Goal: Check status: Check status

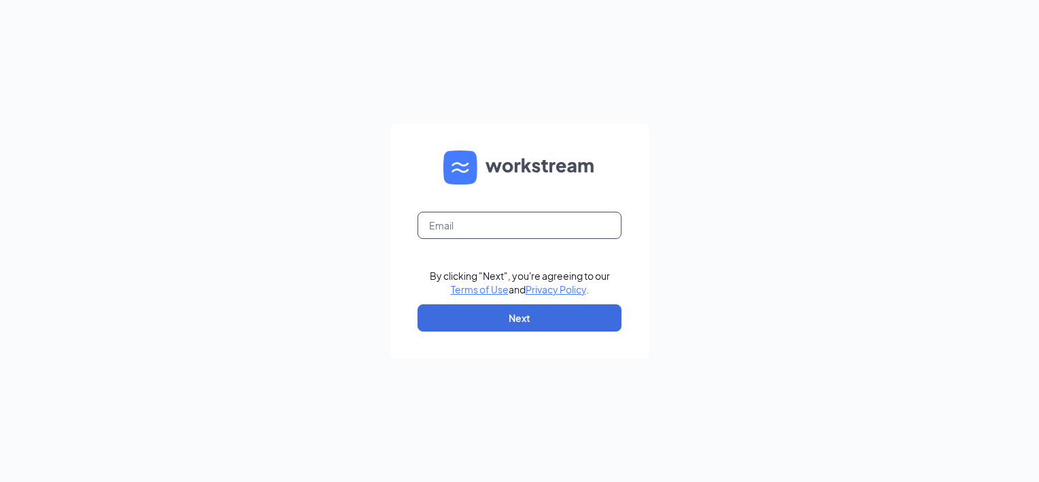
click at [571, 218] on input "text" at bounding box center [520, 225] width 204 height 27
type input "[PERSON_NAME][EMAIL_ADDRESS][DOMAIN_NAME]"
click at [542, 309] on button "Next" at bounding box center [520, 317] width 204 height 27
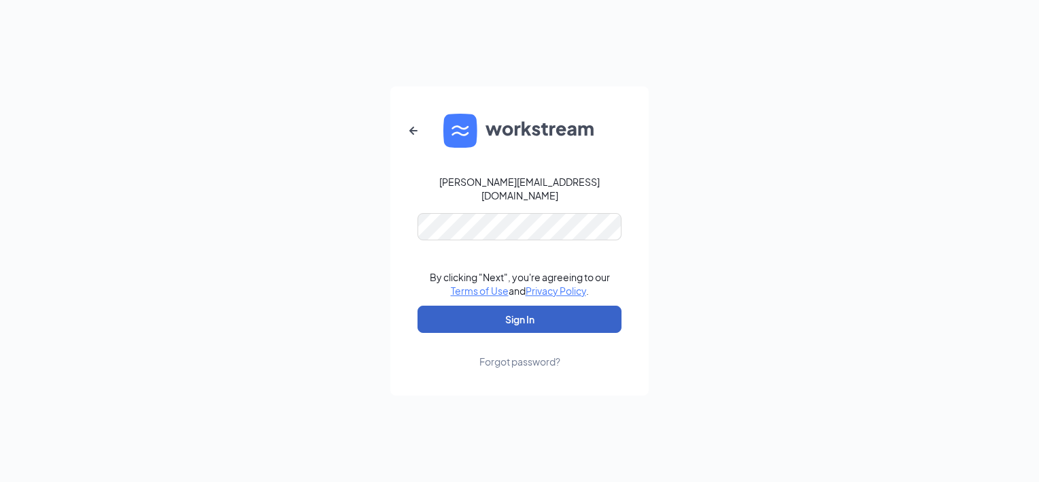
click at [542, 309] on button "Sign In" at bounding box center [520, 318] width 204 height 27
click at [522, 319] on button "Sign In" at bounding box center [520, 318] width 204 height 27
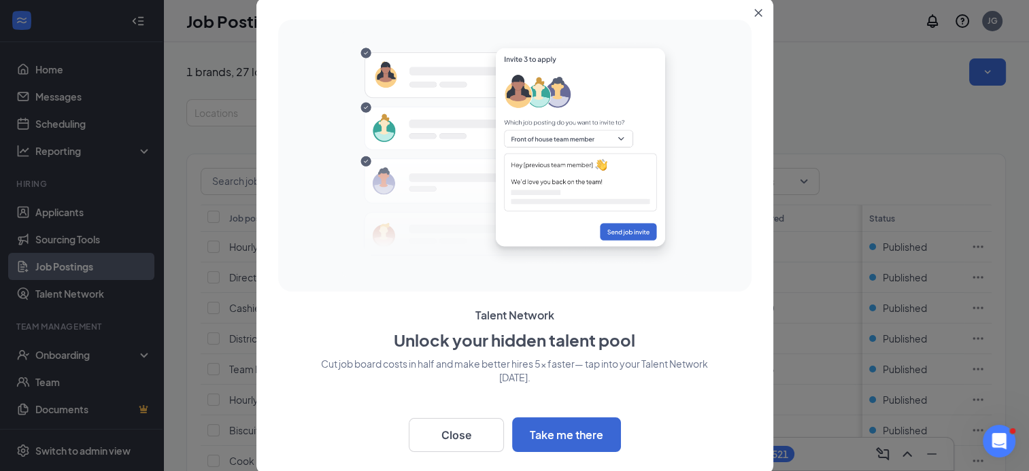
click at [756, 12] on icon "Close" at bounding box center [758, 13] width 8 height 8
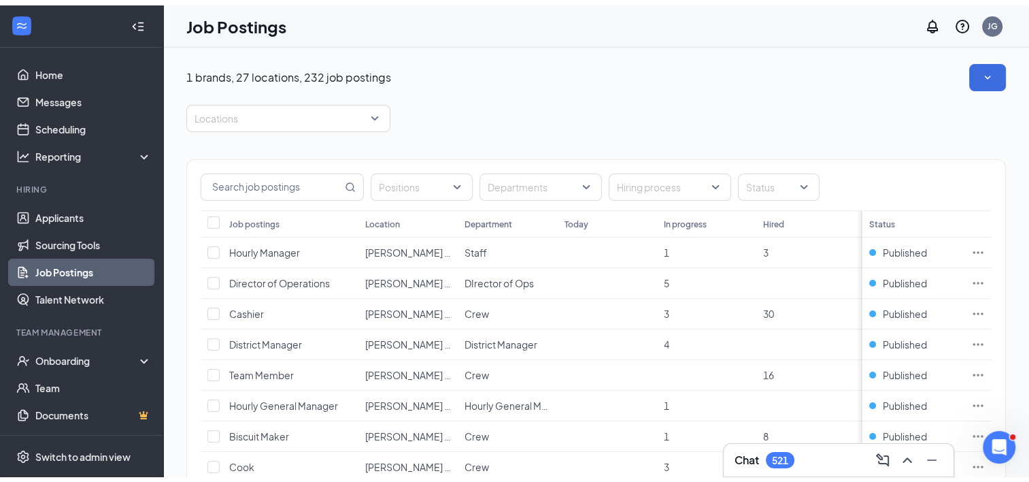
scroll to position [78, 0]
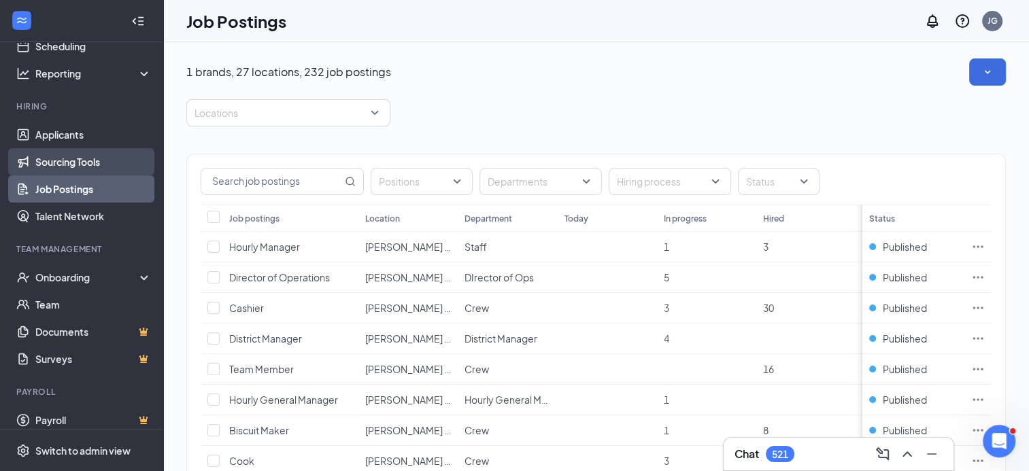
click at [95, 161] on link "Sourcing Tools" at bounding box center [93, 161] width 116 height 27
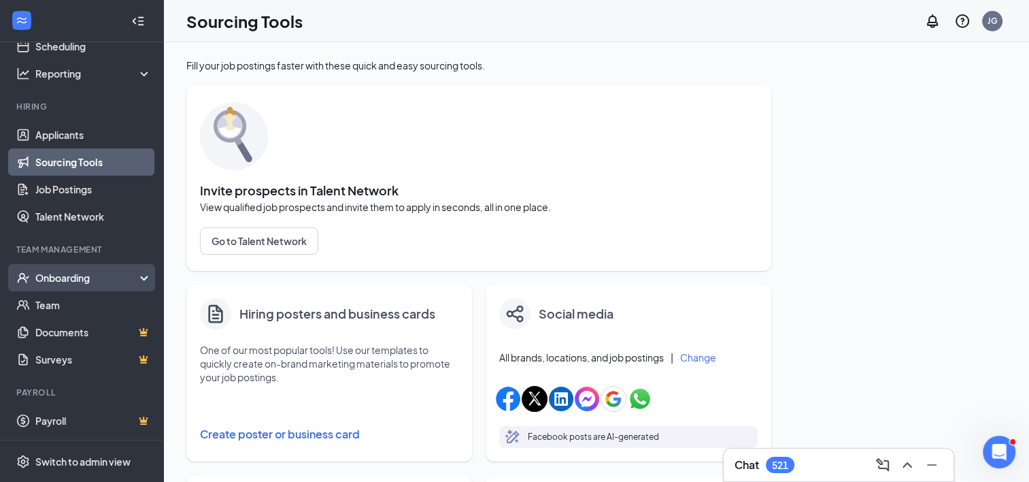
click at [91, 274] on div "Onboarding" at bounding box center [87, 278] width 105 height 14
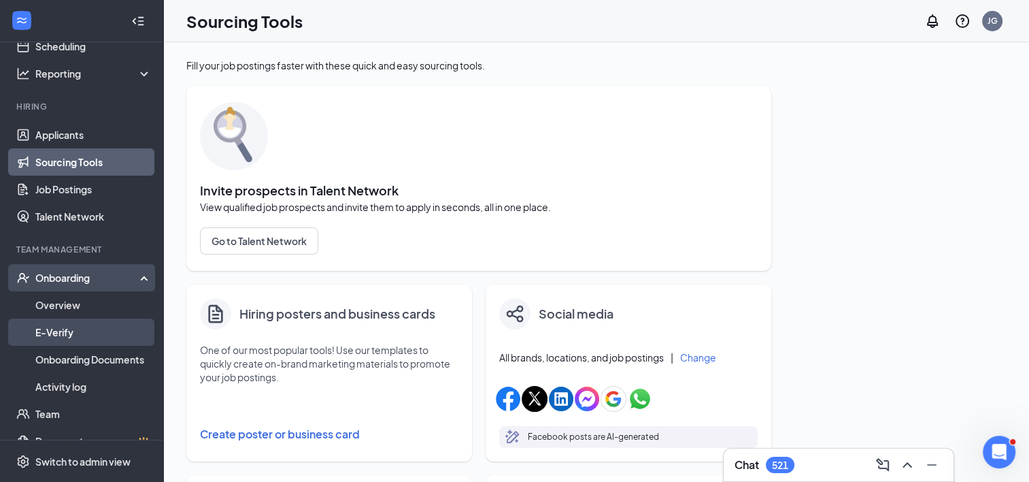
click at [86, 330] on link "E-Verify" at bounding box center [93, 331] width 116 height 27
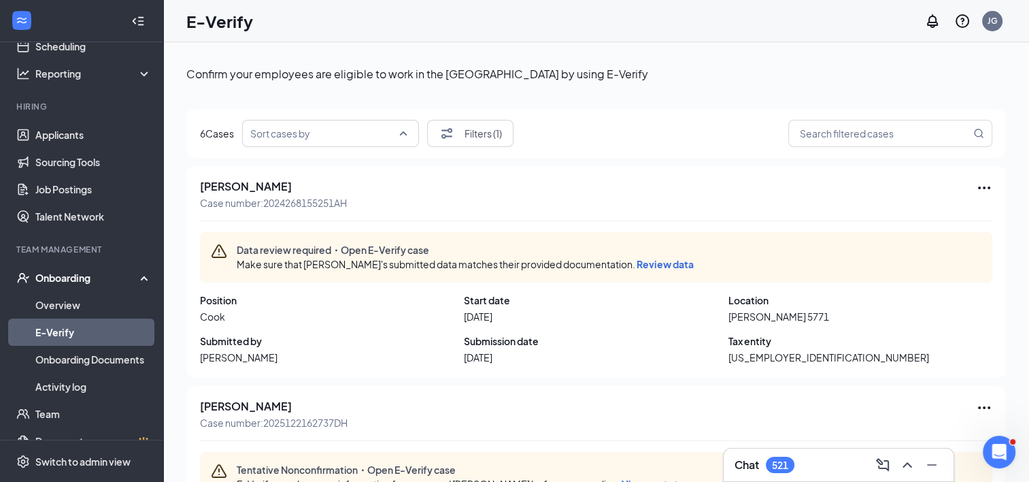
click at [401, 135] on input "search" at bounding box center [325, 133] width 151 height 26
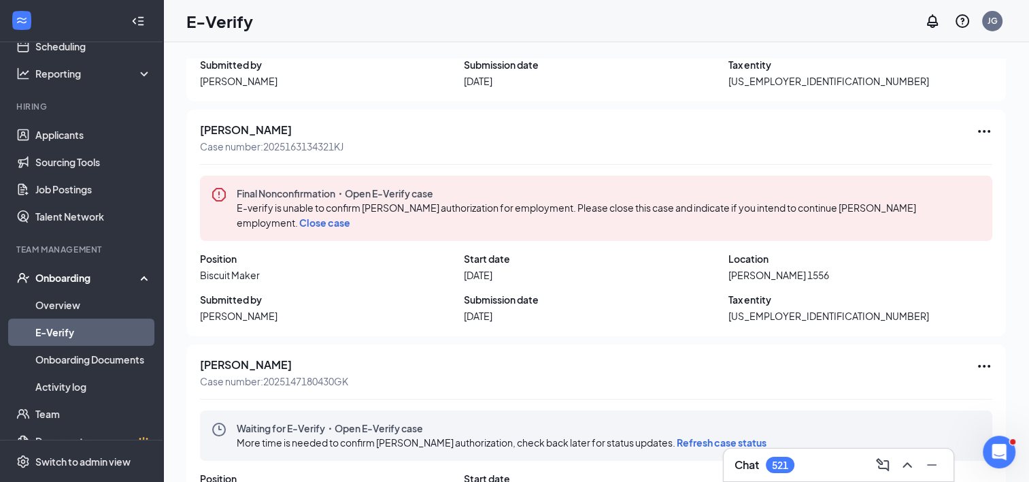
scroll to position [718, 0]
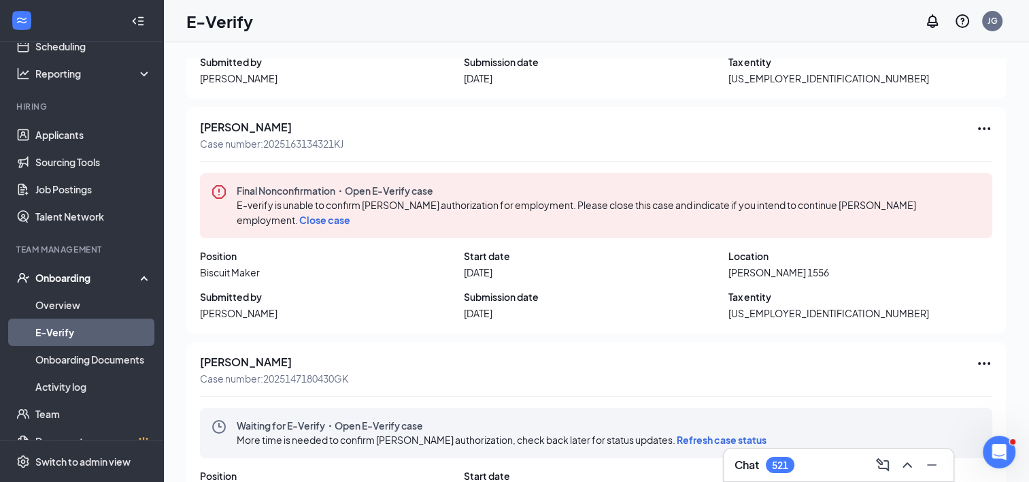
click at [329, 218] on span "Close case" at bounding box center [324, 220] width 51 height 12
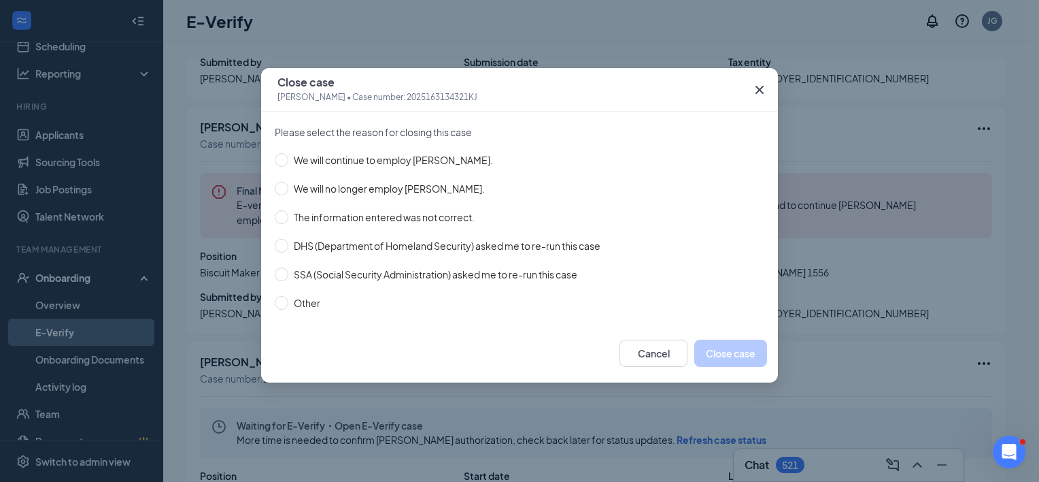
click at [758, 88] on icon "Cross" at bounding box center [760, 90] width 8 height 8
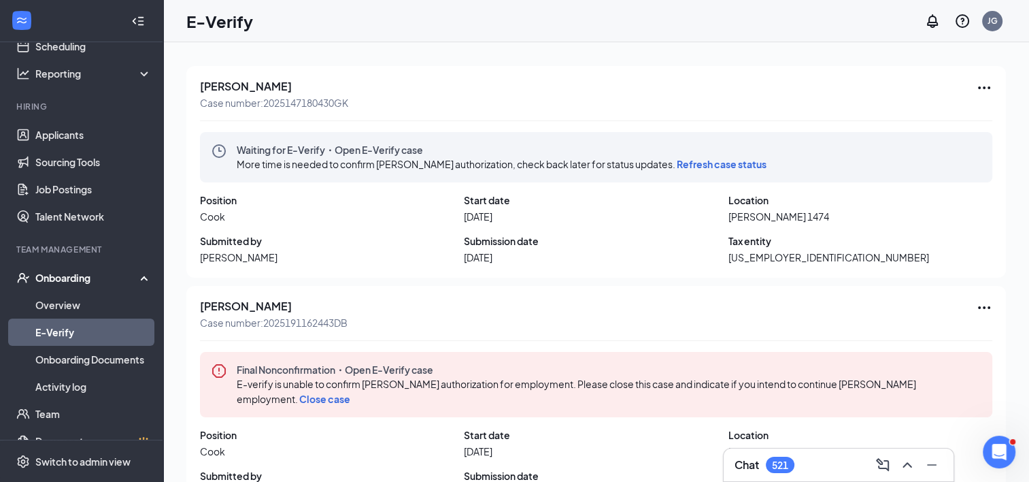
scroll to position [1011, 0]
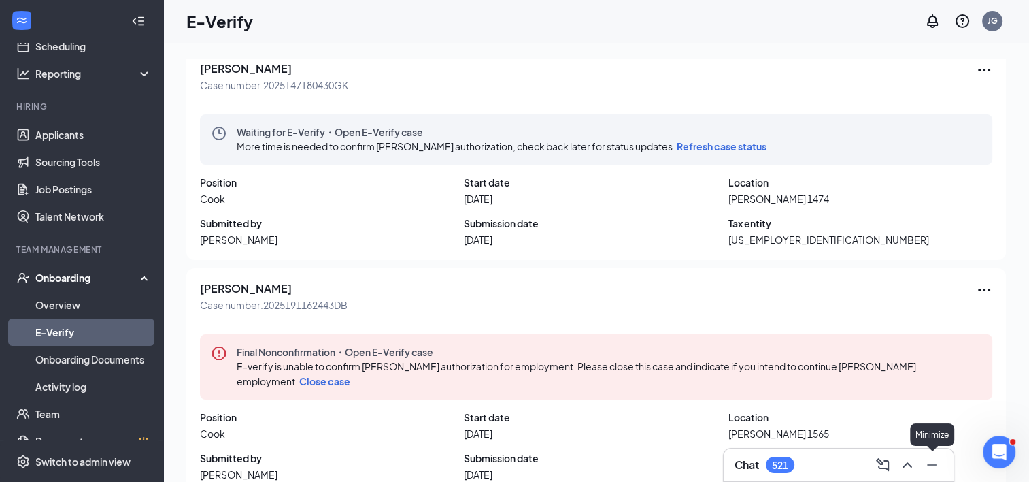
click at [935, 461] on icon "Minimize" at bounding box center [932, 464] width 16 height 16
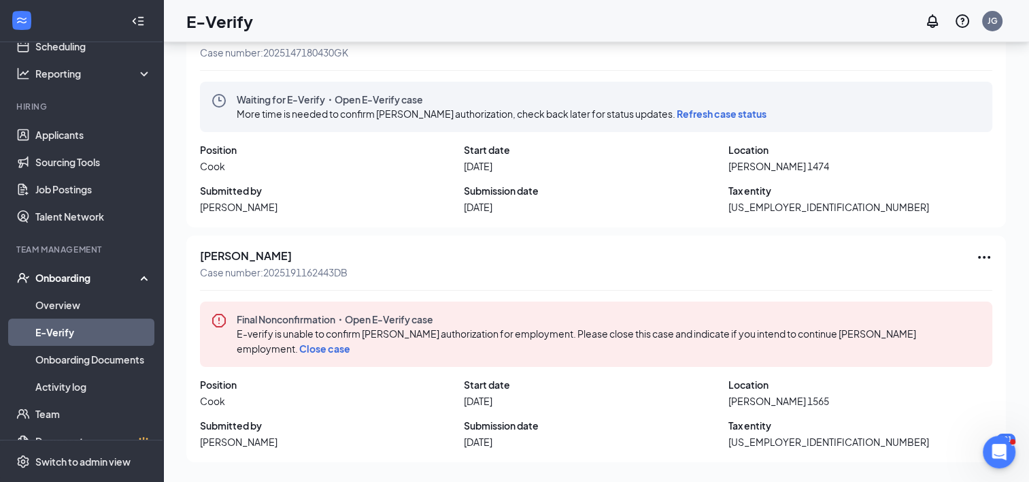
scroll to position [61, 0]
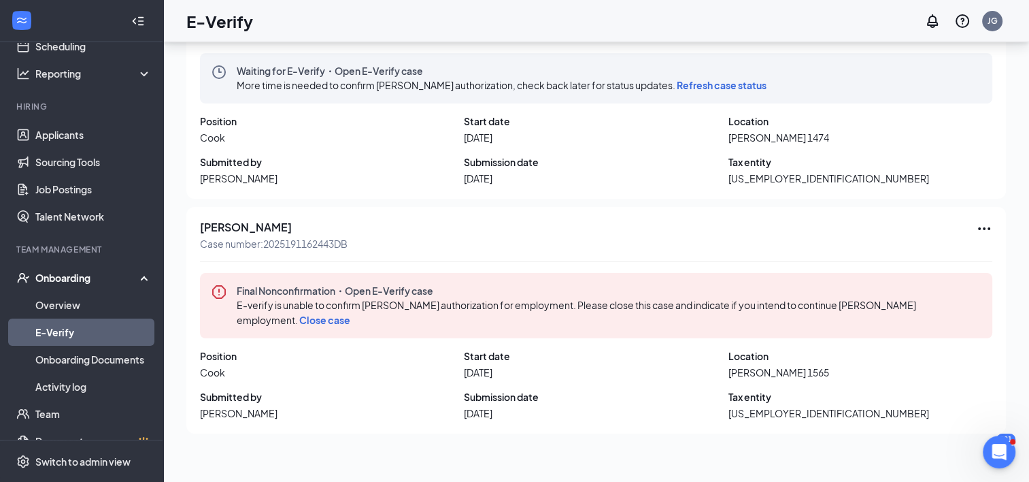
click at [999, 471] on div "Confirm your employees are eligible to work in the United States by using E-Ver…" at bounding box center [596, 231] width 866 height 501
click at [1014, 441] on div at bounding box center [1017, 440] width 12 height 6
click at [1012, 437] on div at bounding box center [999, 452] width 36 height 36
drag, startPoint x: 1002, startPoint y: 440, endPoint x: 915, endPoint y: 460, distance: 89.4
click html
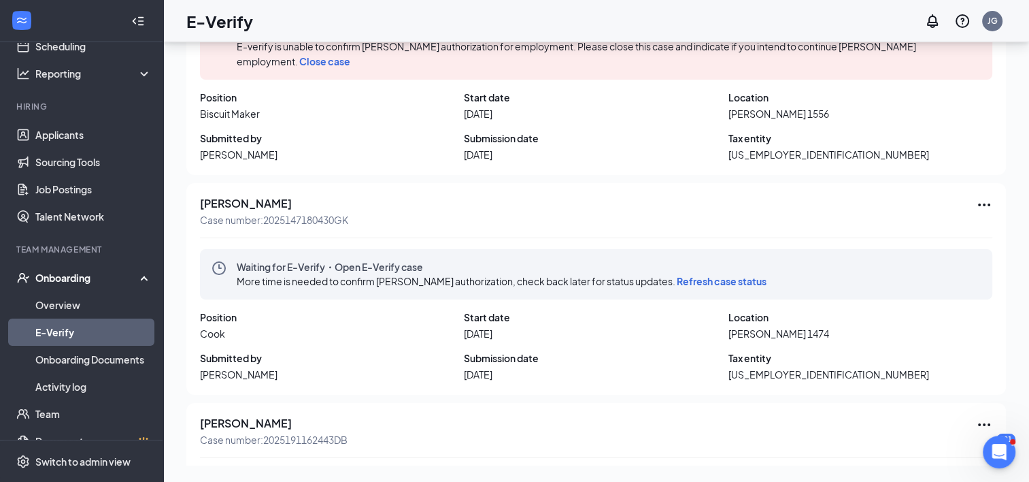
scroll to position [1011, 0]
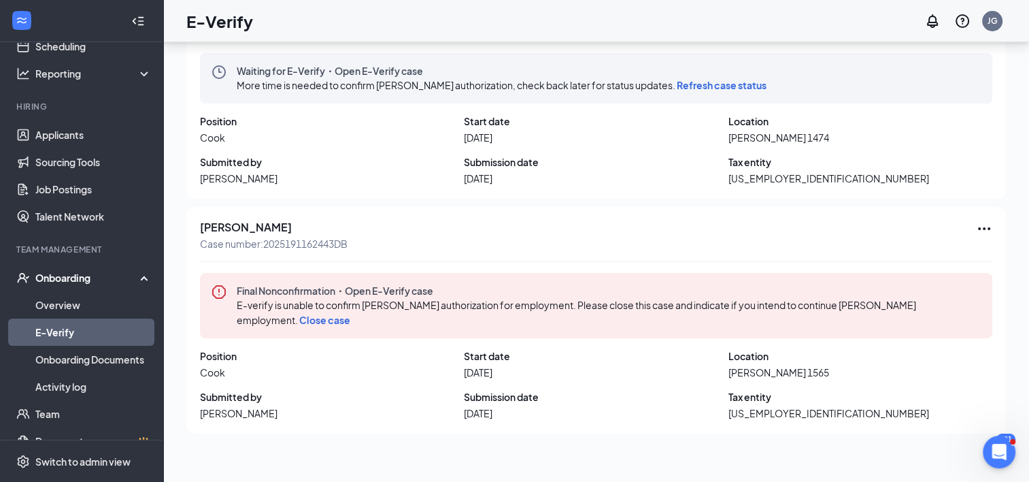
drag, startPoint x: 1031, startPoint y: 7, endPoint x: 957, endPoint y: 315, distance: 316.2
click at [957, 315] on div "E-verify is unable to confirm Adonis Bennett's authorization for employment. Pl…" at bounding box center [609, 312] width 745 height 30
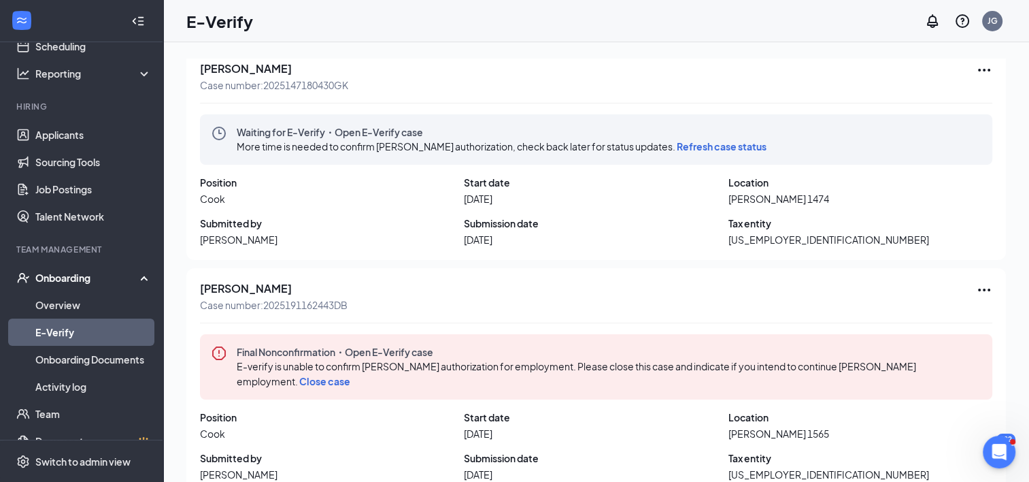
click at [976, 68] on icon "Ellipses" at bounding box center [984, 70] width 16 height 16
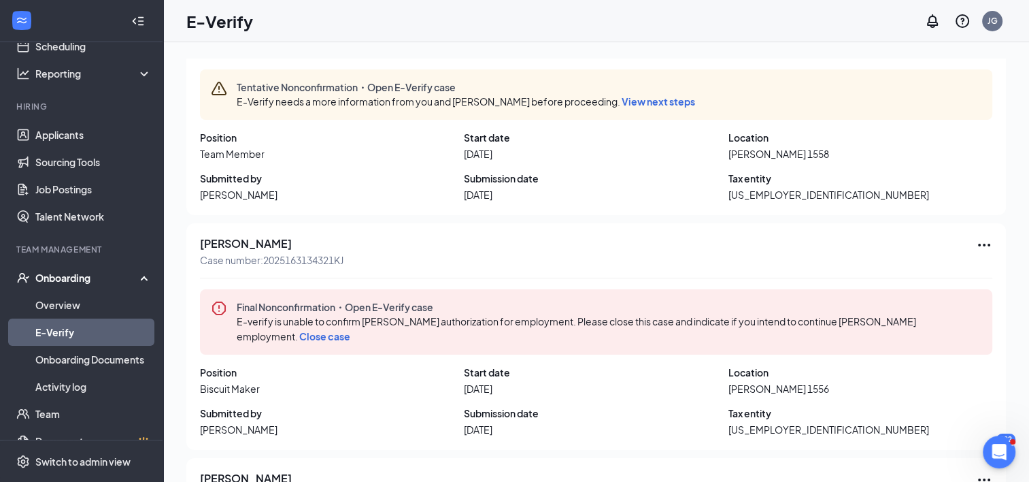
scroll to position [0, 0]
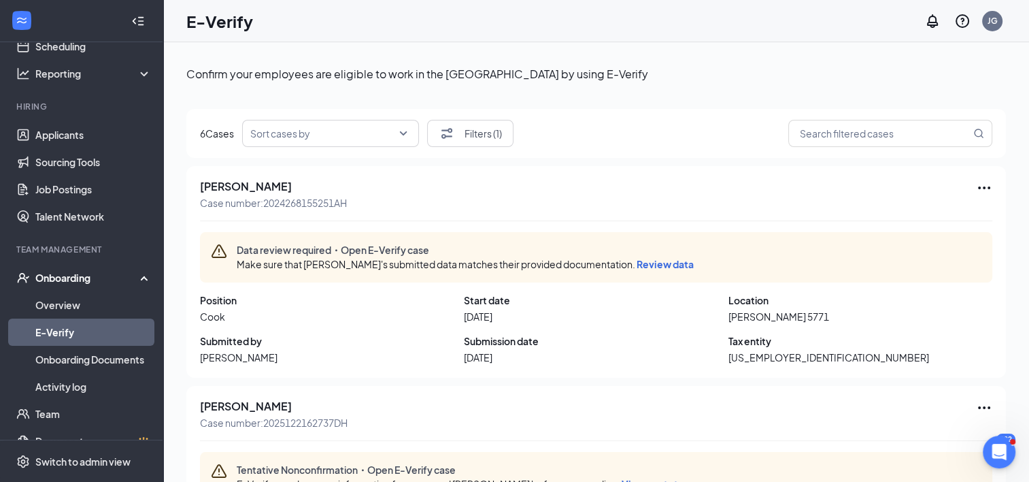
click at [977, 187] on icon "Ellipses" at bounding box center [984, 188] width 16 height 16
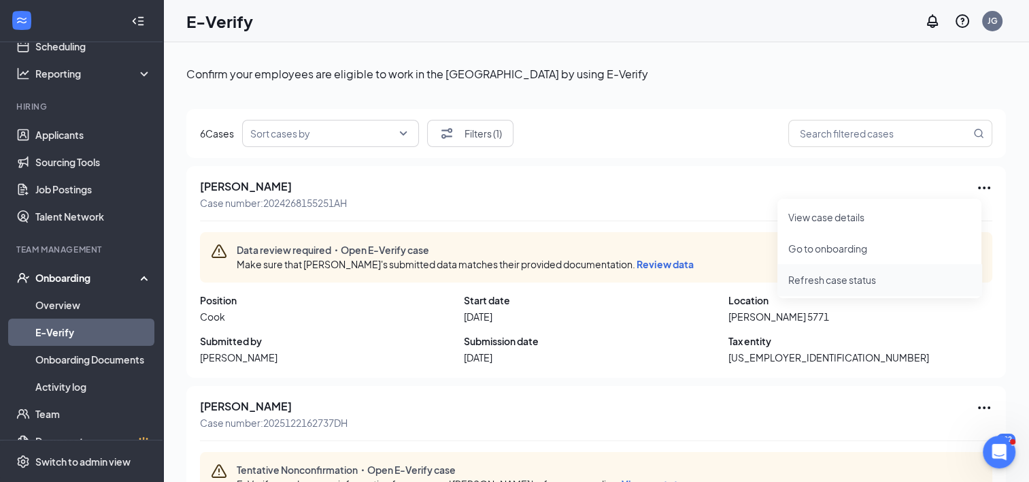
click at [830, 280] on span "Refresh case status" at bounding box center [879, 279] width 182 height 15
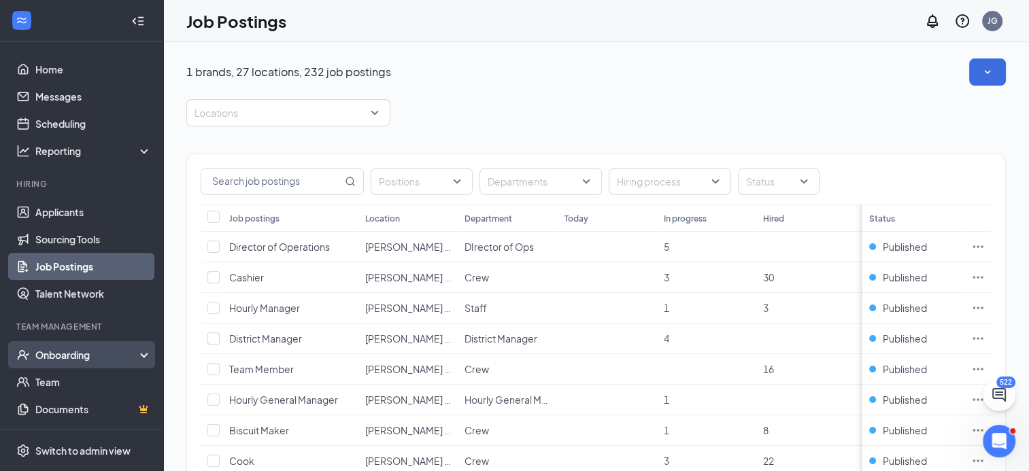
click at [133, 349] on div "Onboarding" at bounding box center [81, 354] width 163 height 27
click at [52, 407] on link "E-Verify" at bounding box center [93, 409] width 116 height 27
